Goal: Participate in discussion: Engage in conversation with other users on a specific topic

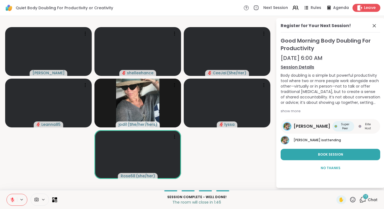
click at [372, 9] on span "Leave" at bounding box center [370, 8] width 12 height 6
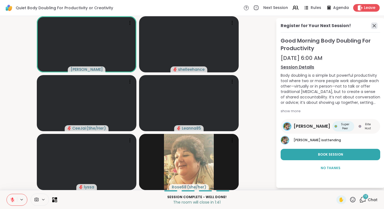
click at [375, 24] on icon at bounding box center [374, 25] width 7 height 7
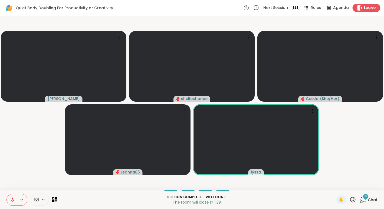
click at [370, 10] on span "Leave" at bounding box center [370, 8] width 12 height 6
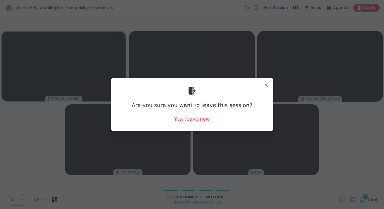
click at [194, 122] on div "Are you sure you want to leave this session? Yes, leave now" at bounding box center [192, 104] width 154 height 44
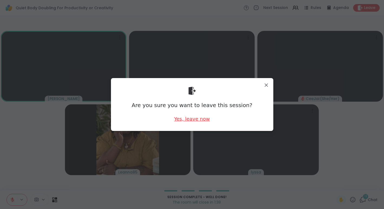
click at [194, 120] on div "Yes, leave now" at bounding box center [192, 118] width 36 height 7
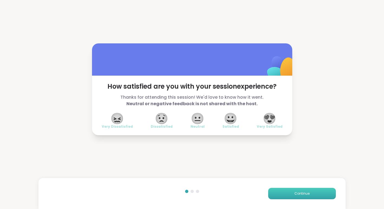
click at [303, 193] on span "Continue" at bounding box center [302, 193] width 15 height 5
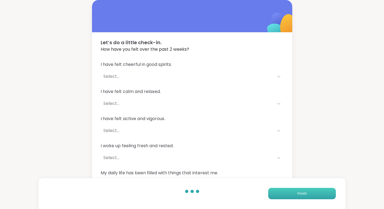
click at [303, 193] on span "Finish" at bounding box center [302, 193] width 9 height 5
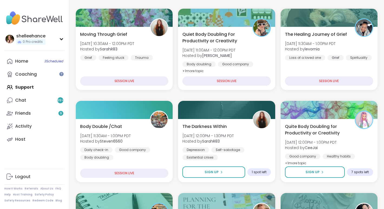
scroll to position [77, 0]
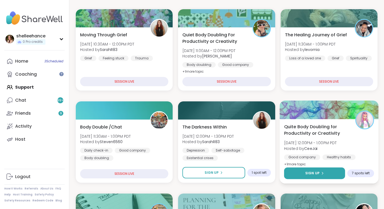
click at [299, 172] on button "Sign Up" at bounding box center [314, 173] width 61 height 12
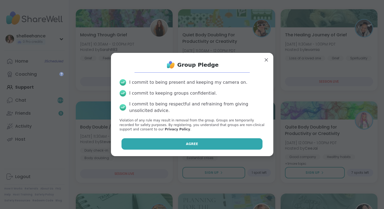
click at [171, 141] on button "Agree" at bounding box center [192, 143] width 141 height 11
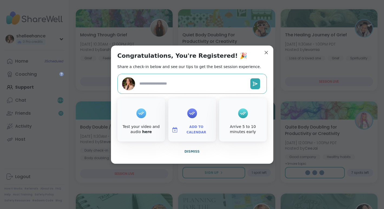
type textarea "*"
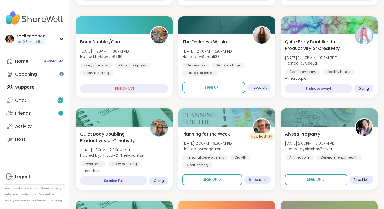
scroll to position [176, 0]
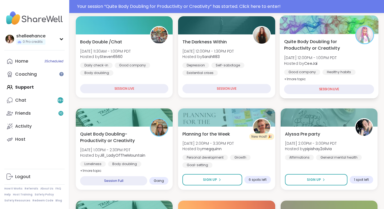
click at [374, 73] on div "Good company Healthy habits Body doubling" at bounding box center [329, 75] width 90 height 13
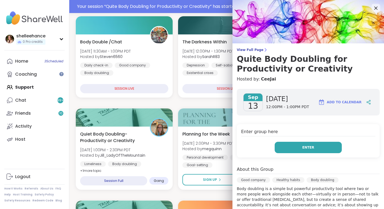
click at [295, 152] on button "Enter" at bounding box center [308, 147] width 67 height 11
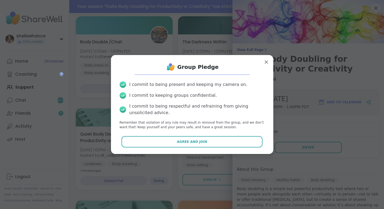
click at [150, 141] on button "Agree and Join" at bounding box center [192, 141] width 141 height 11
